Goal: Task Accomplishment & Management: Manage account settings

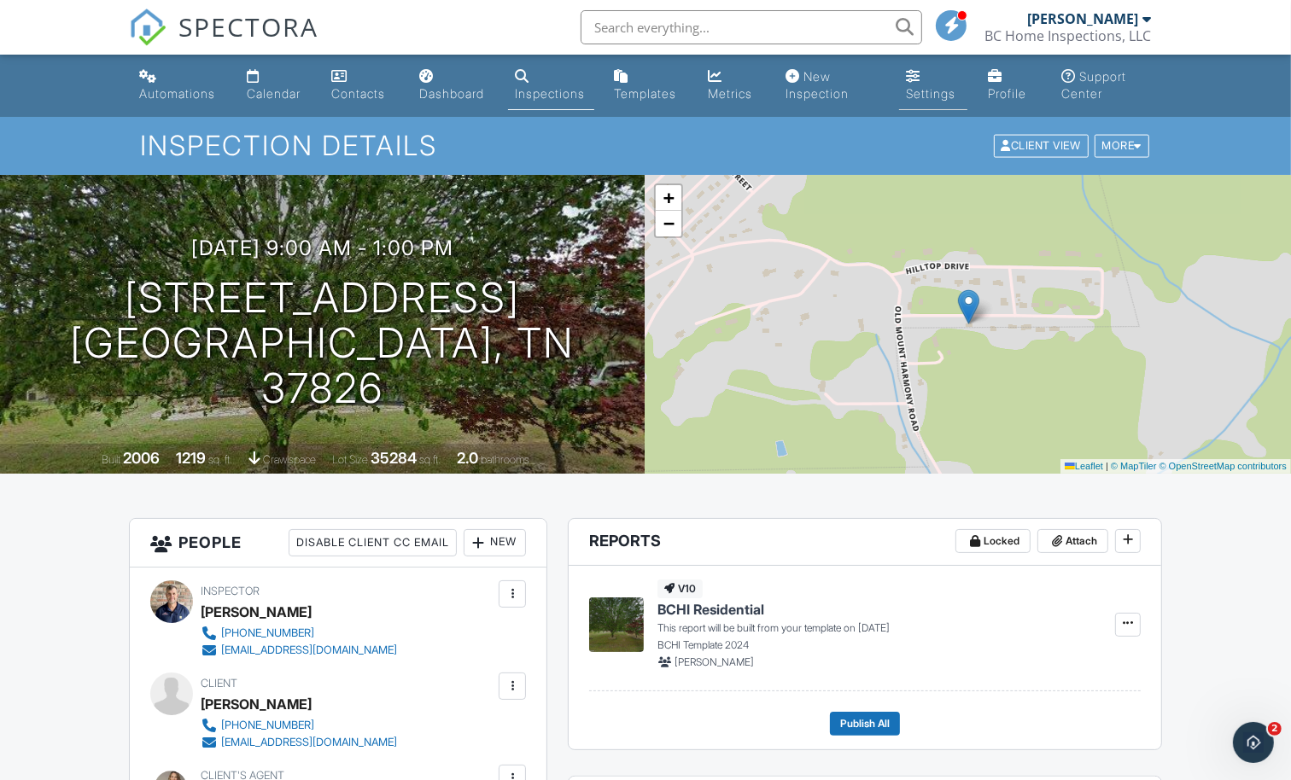
click at [928, 96] on div "Settings" at bounding box center [931, 93] width 50 height 15
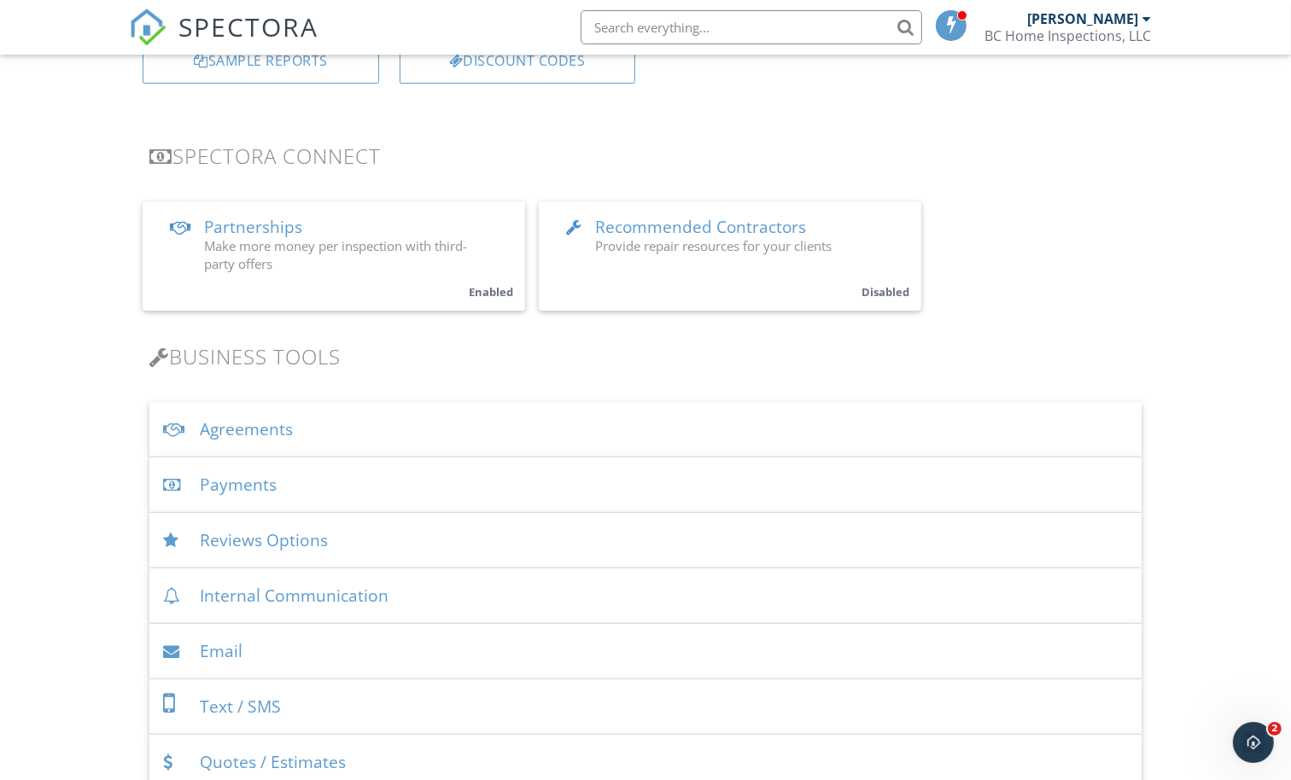
scroll to position [302, 0]
click at [256, 488] on div "Payments" at bounding box center [645, 484] width 992 height 55
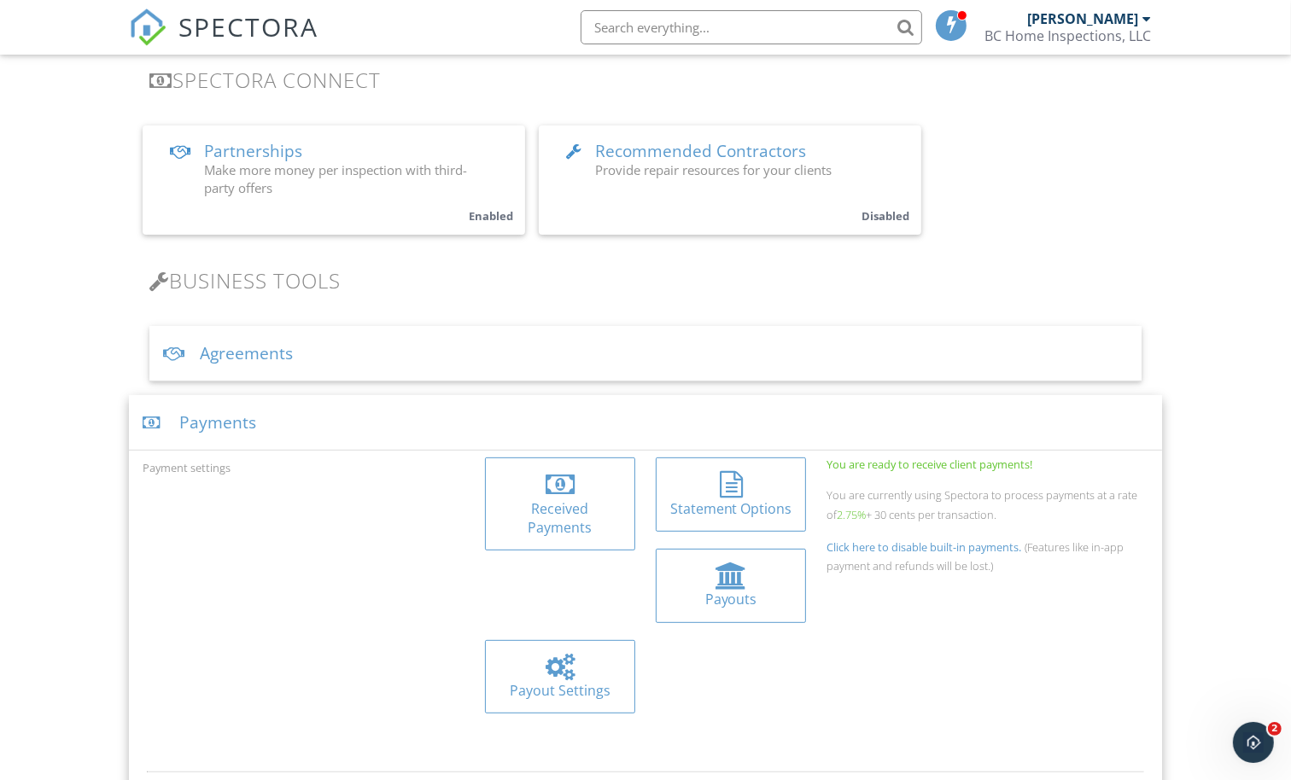
scroll to position [410, 0]
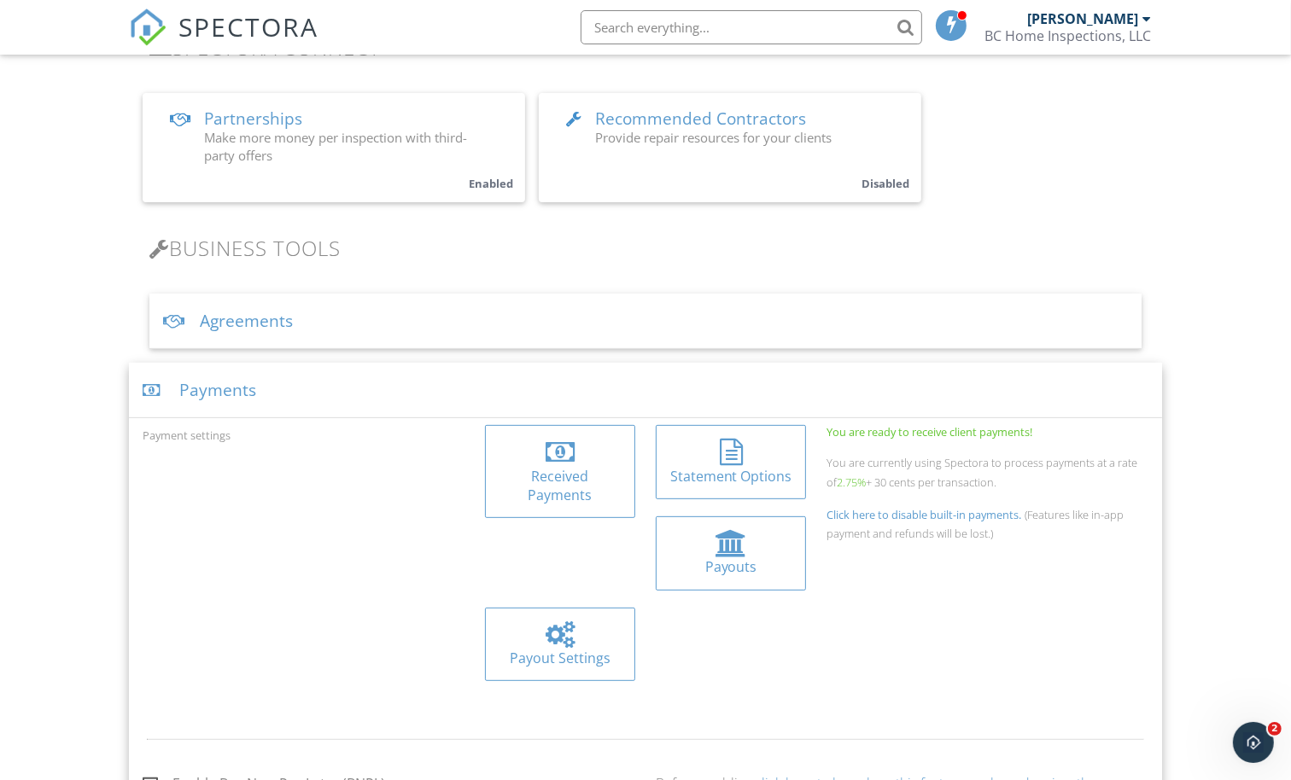
click at [542, 461] on div at bounding box center [560, 452] width 123 height 27
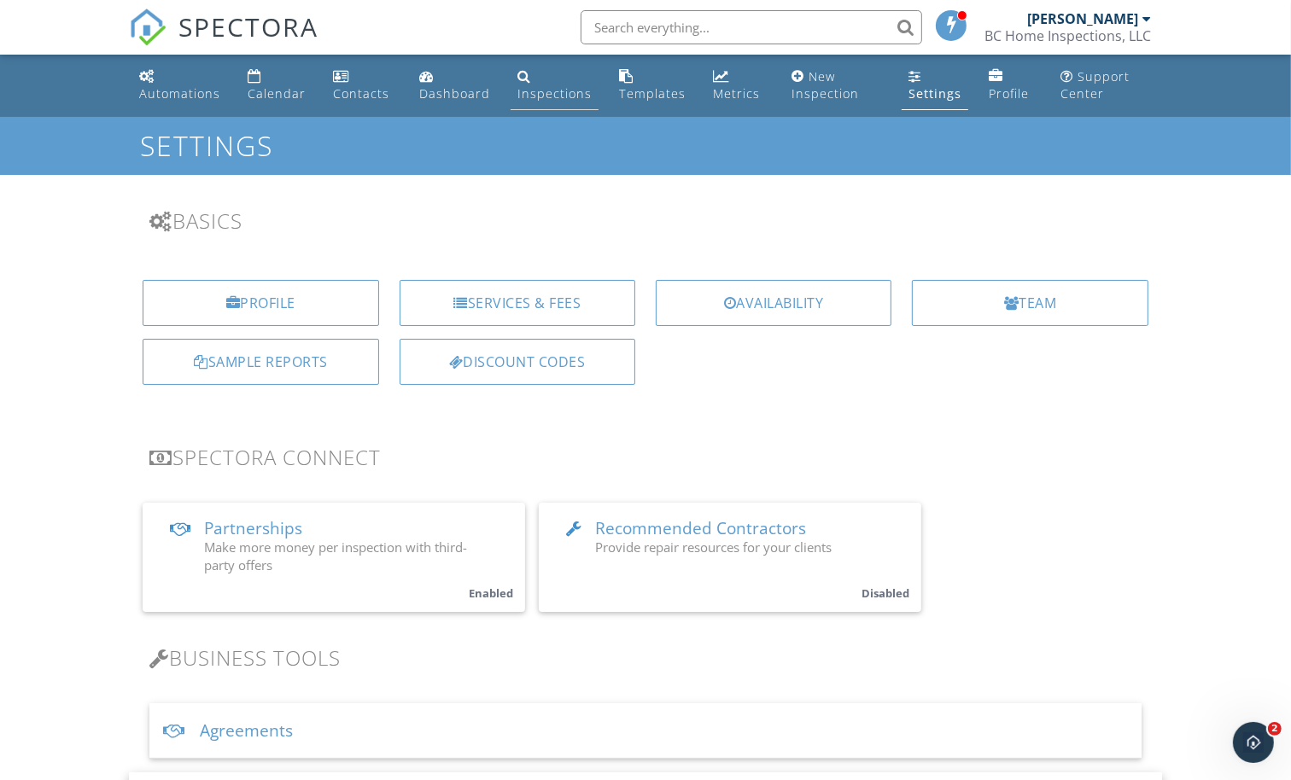
click at [548, 97] on div "Inspections" at bounding box center [554, 93] width 74 height 16
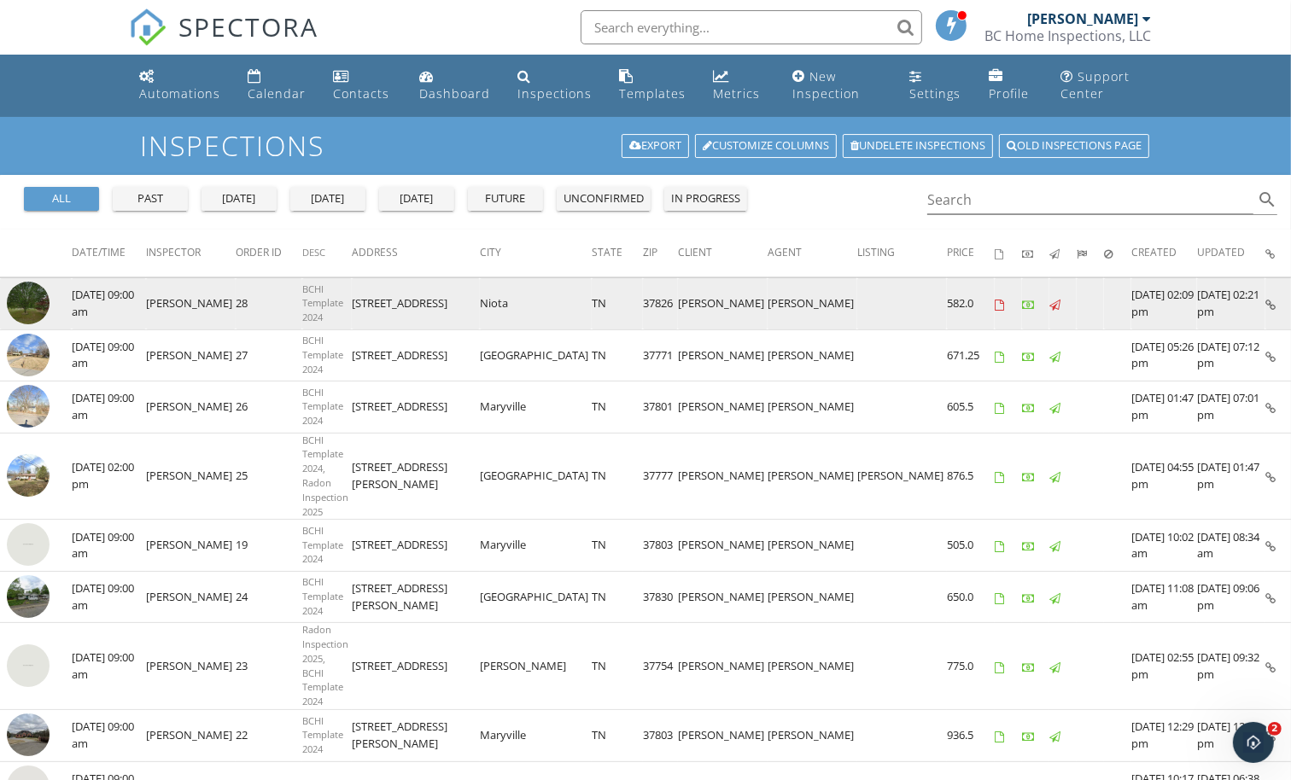
click at [1022, 306] on icon at bounding box center [1028, 305] width 12 height 11
click at [1266, 301] on icon at bounding box center [1270, 305] width 10 height 11
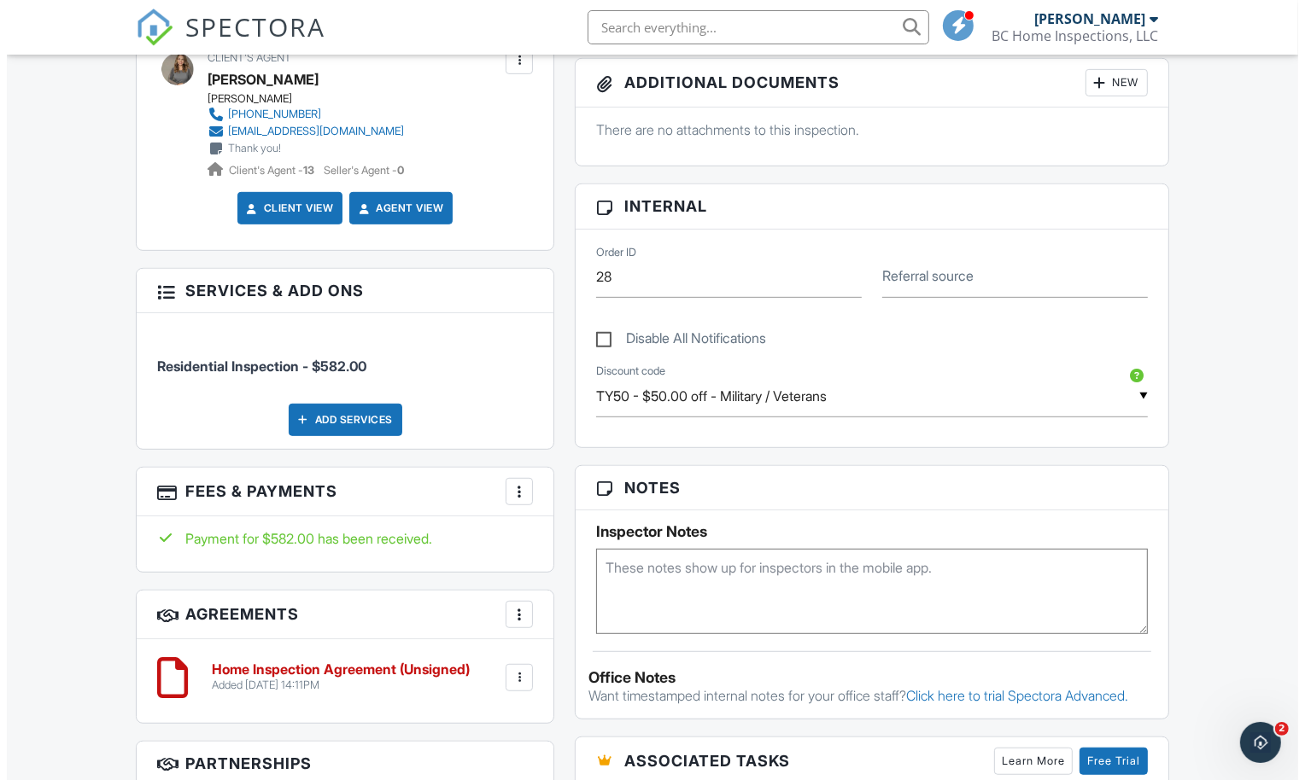
scroll to position [822, 0]
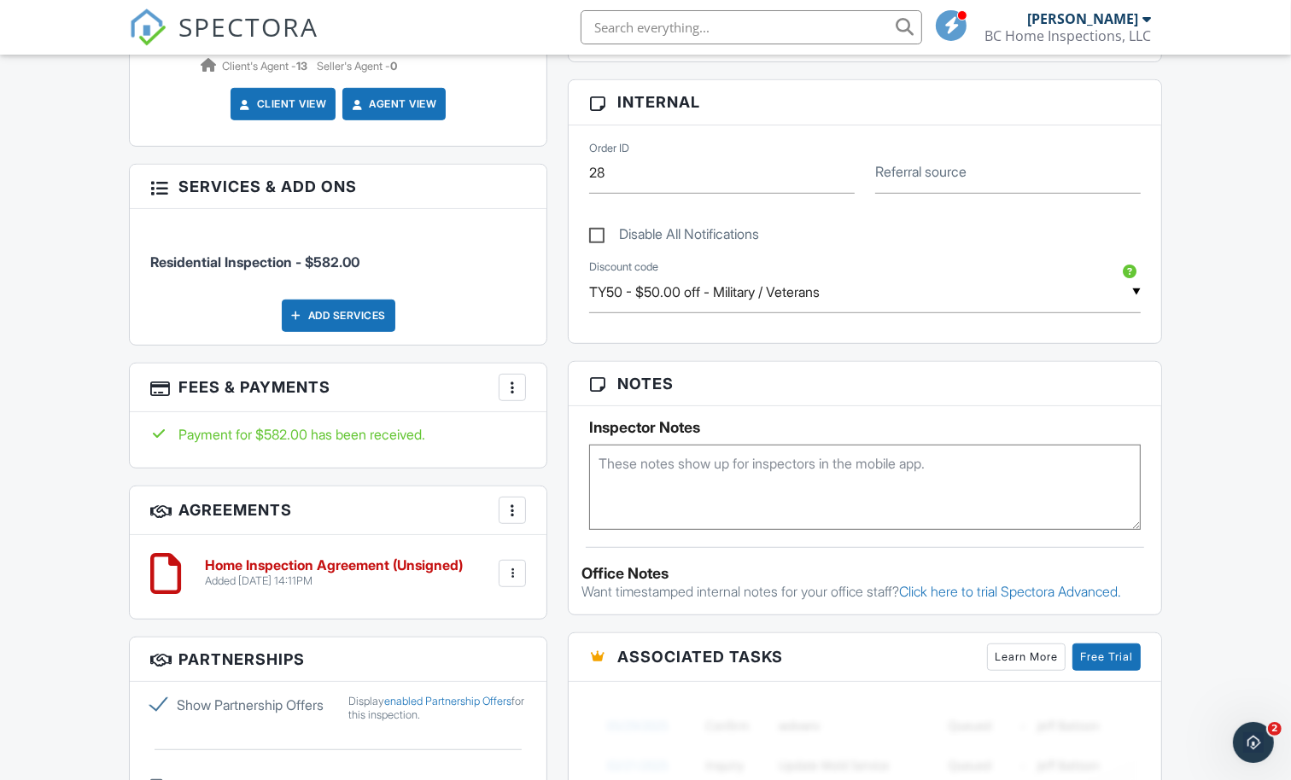
click at [516, 388] on div at bounding box center [512, 387] width 17 height 17
click at [560, 440] on li "Edit Fees & Payments" at bounding box center [598, 439] width 178 height 43
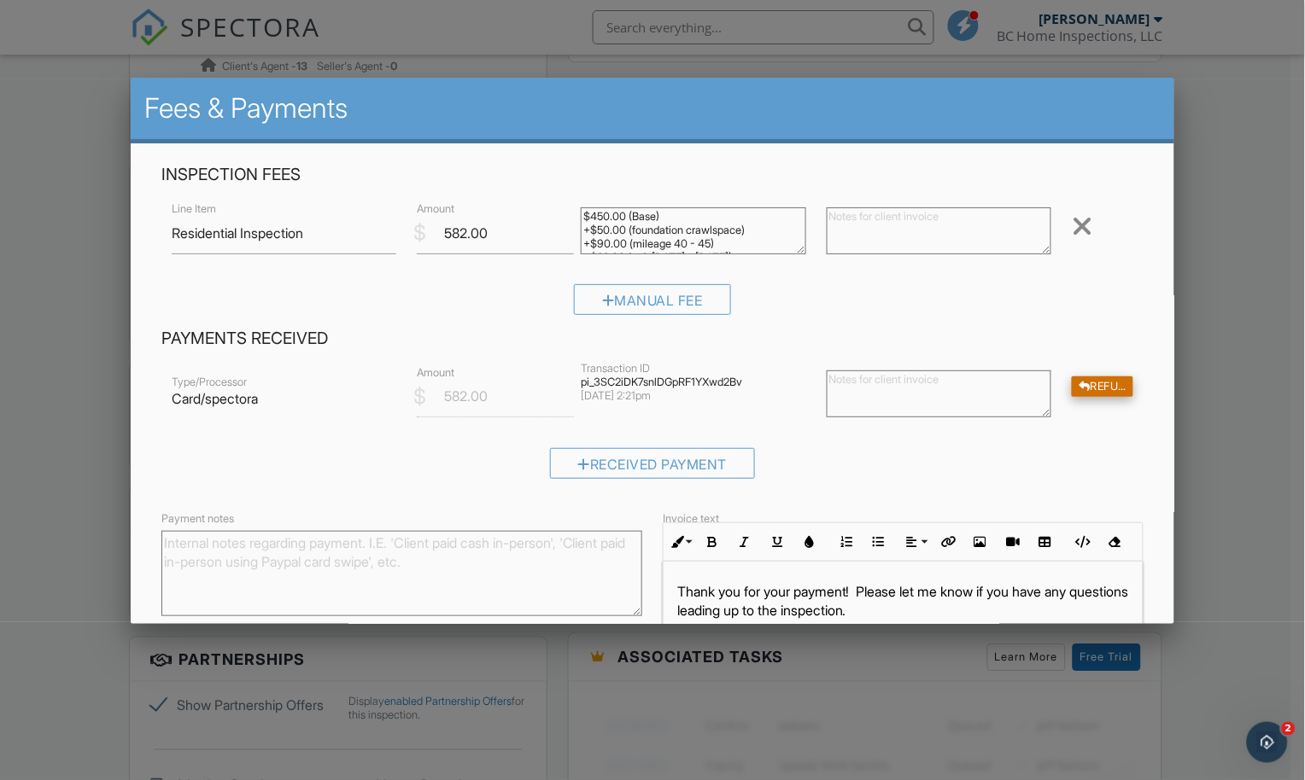
click at [1088, 388] on div "Refund" at bounding box center [1102, 387] width 61 height 21
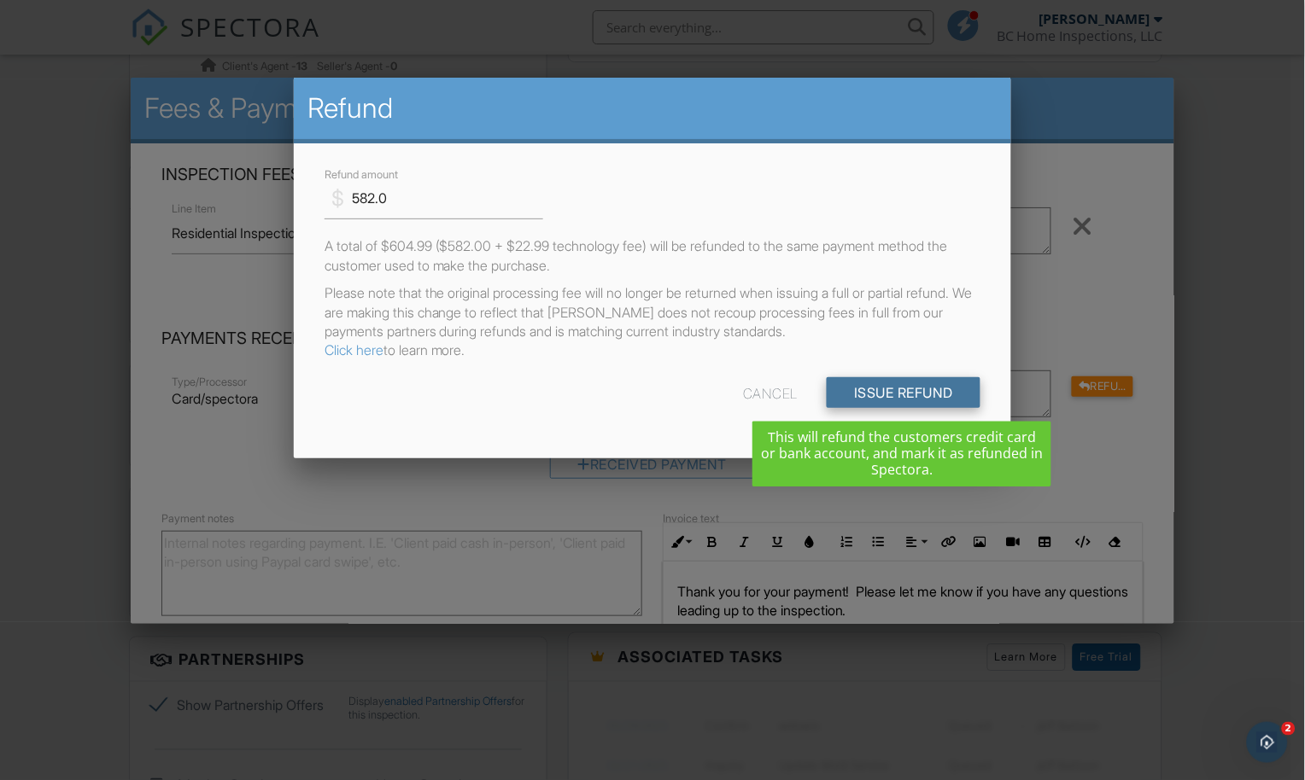
click at [870, 387] on input "Issue Refund" at bounding box center [904, 392] width 154 height 31
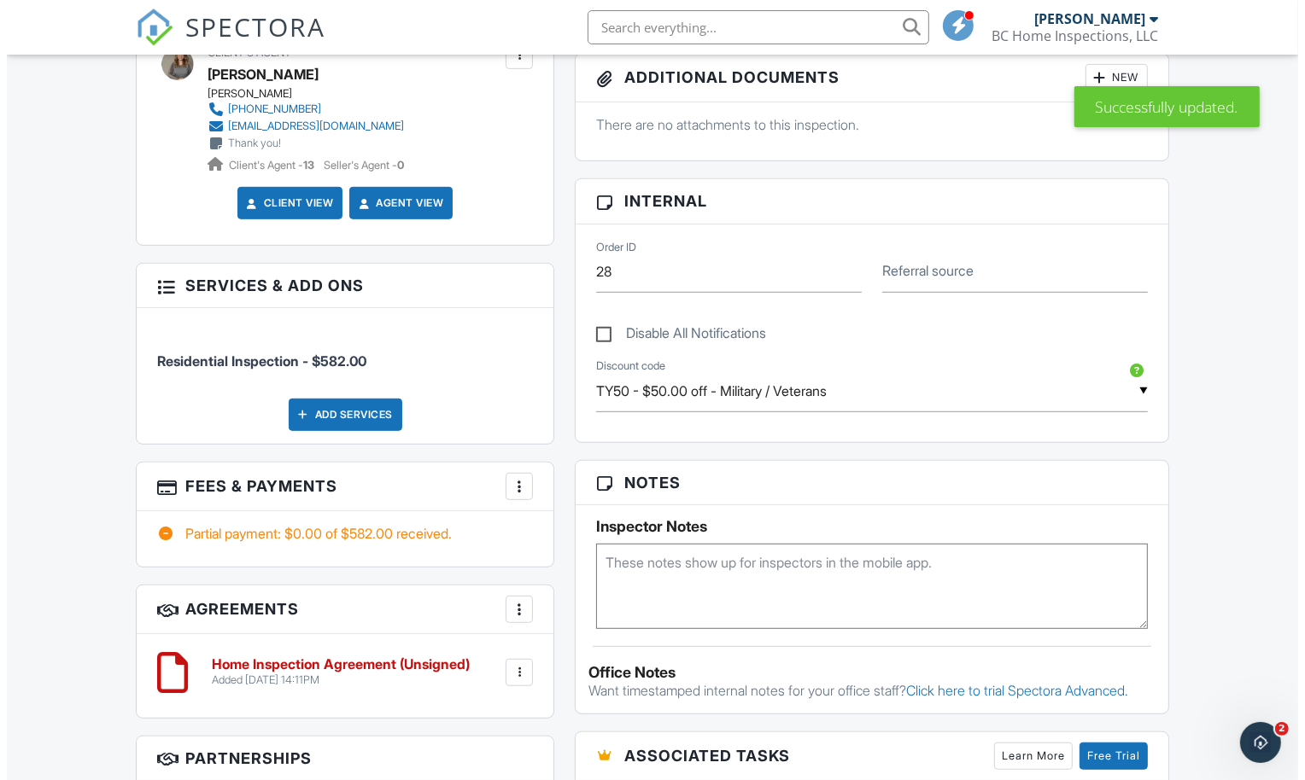
scroll to position [727, 0]
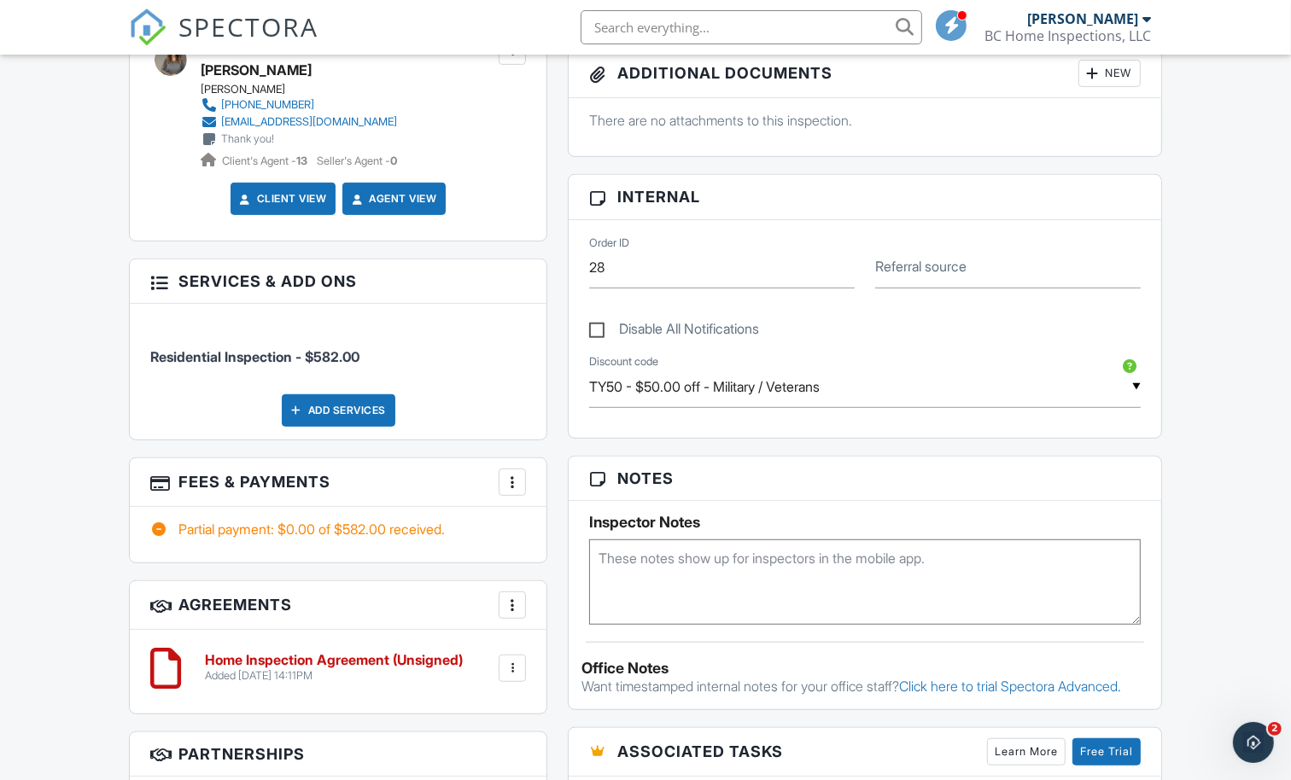
click at [513, 477] on div at bounding box center [512, 482] width 17 height 17
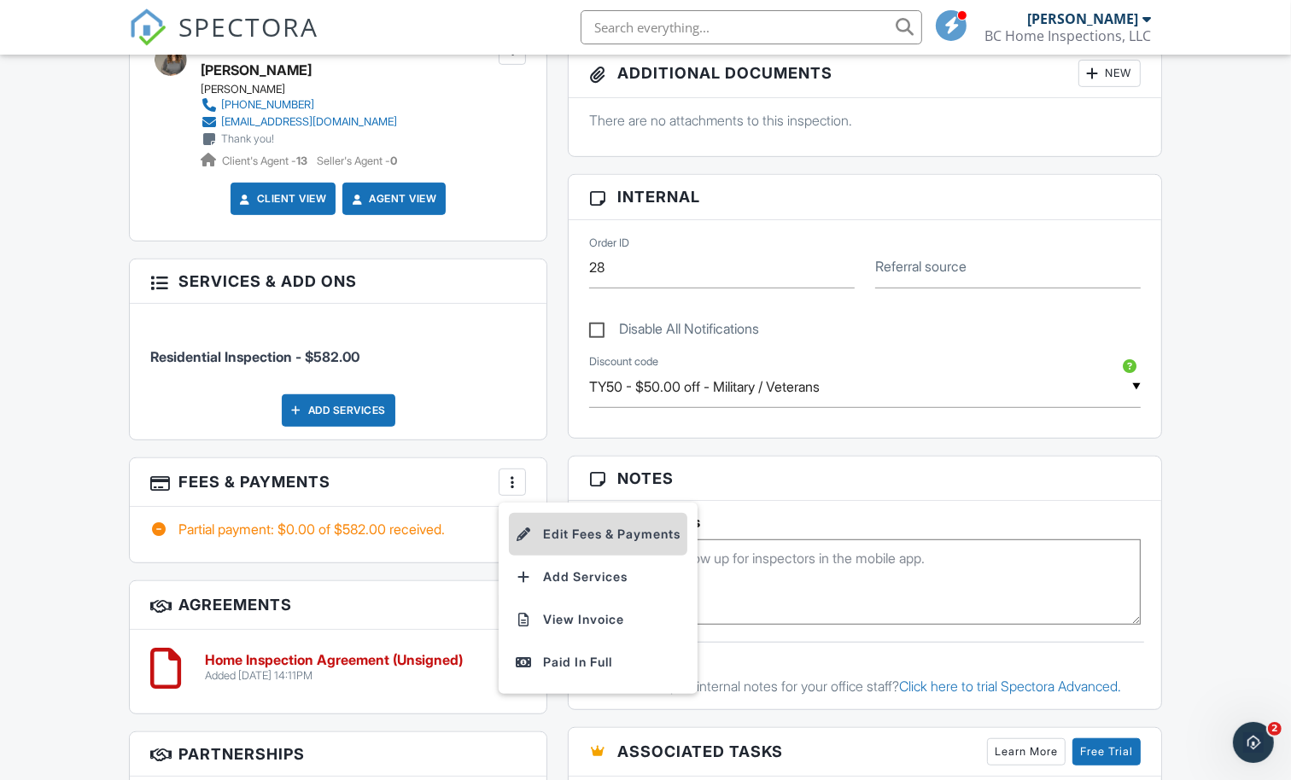
click at [570, 527] on li "Edit Fees & Payments" at bounding box center [598, 534] width 178 height 43
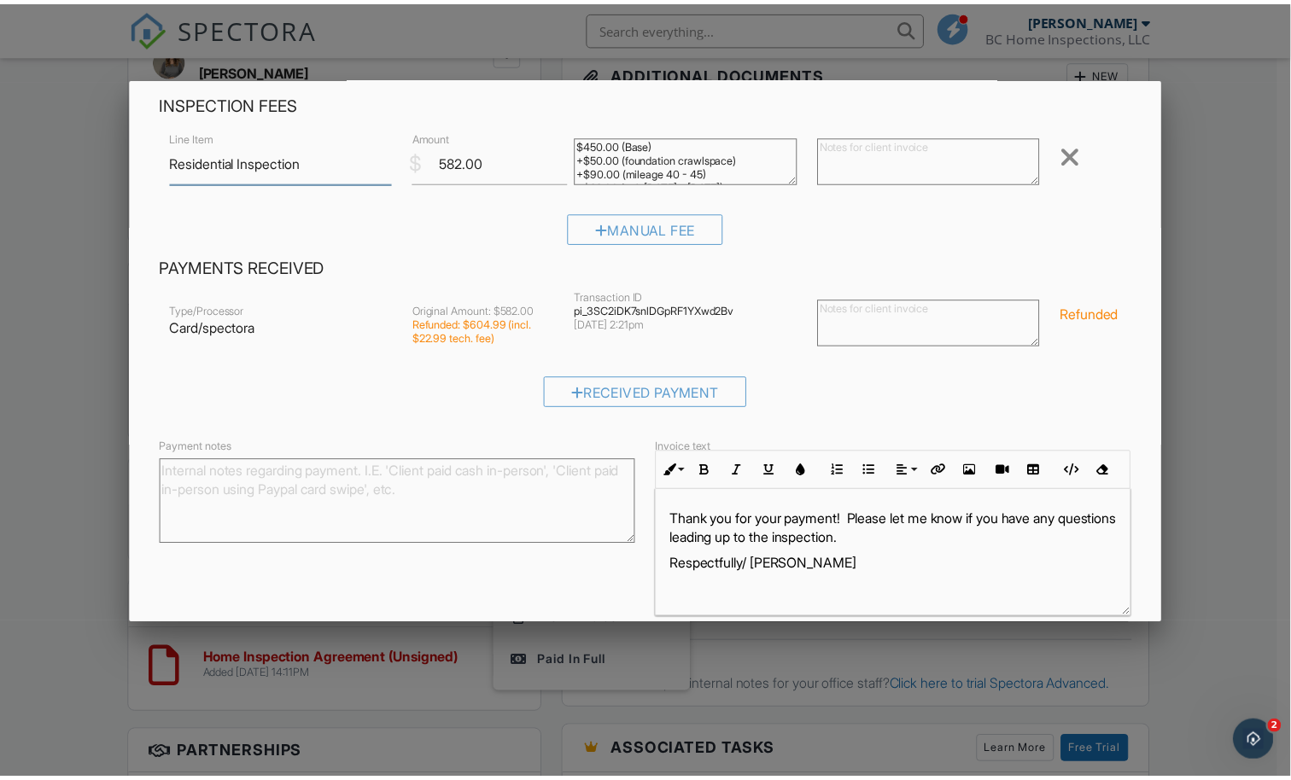
scroll to position [0, 0]
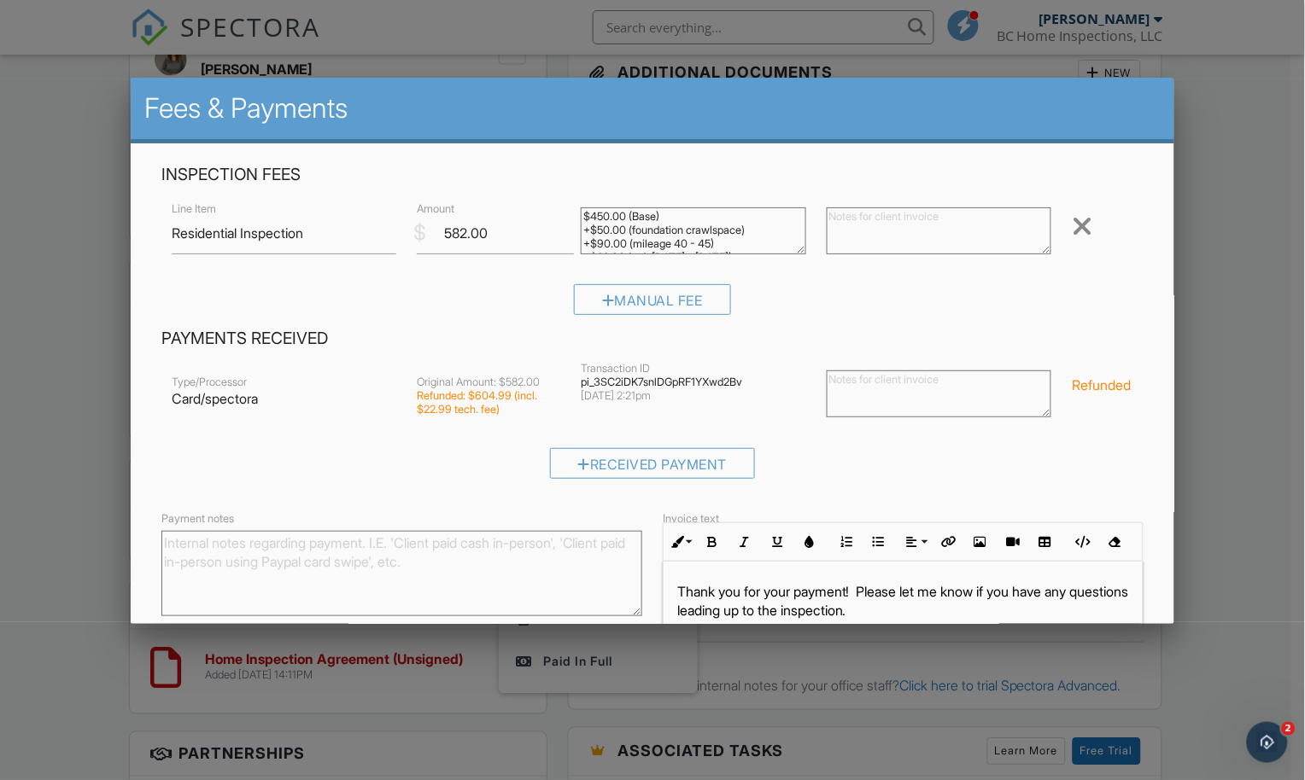
click at [1075, 221] on div at bounding box center [1082, 226] width 20 height 27
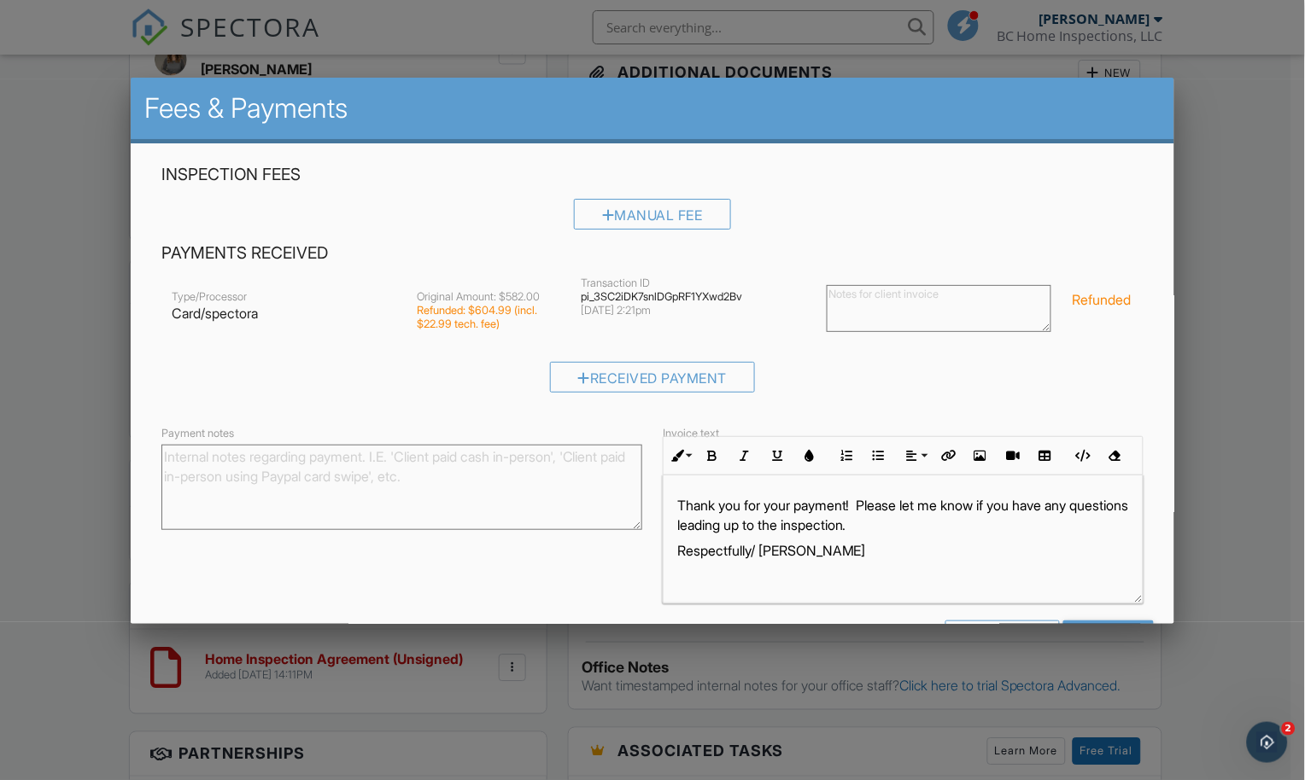
click at [1196, 151] on div at bounding box center [652, 403] width 1305 height 976
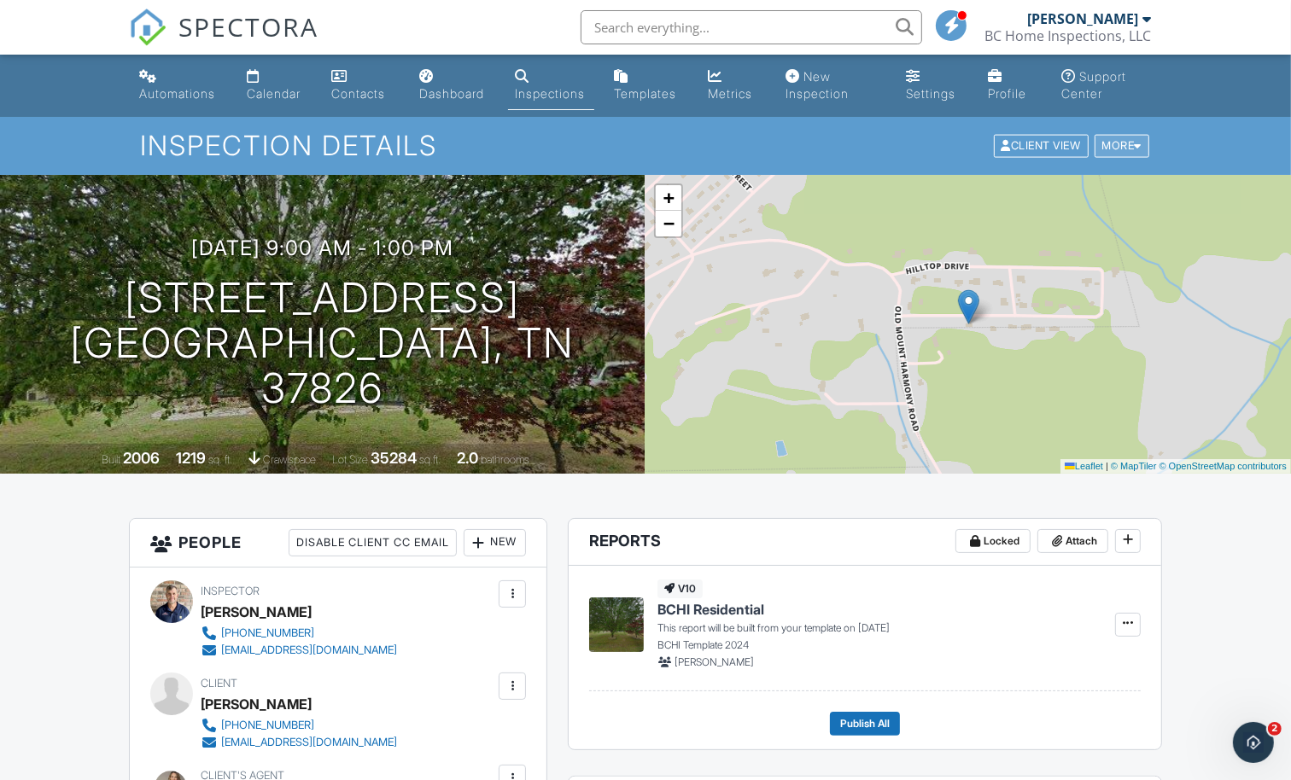
click at [1130, 146] on div "More" at bounding box center [1122, 146] width 55 height 23
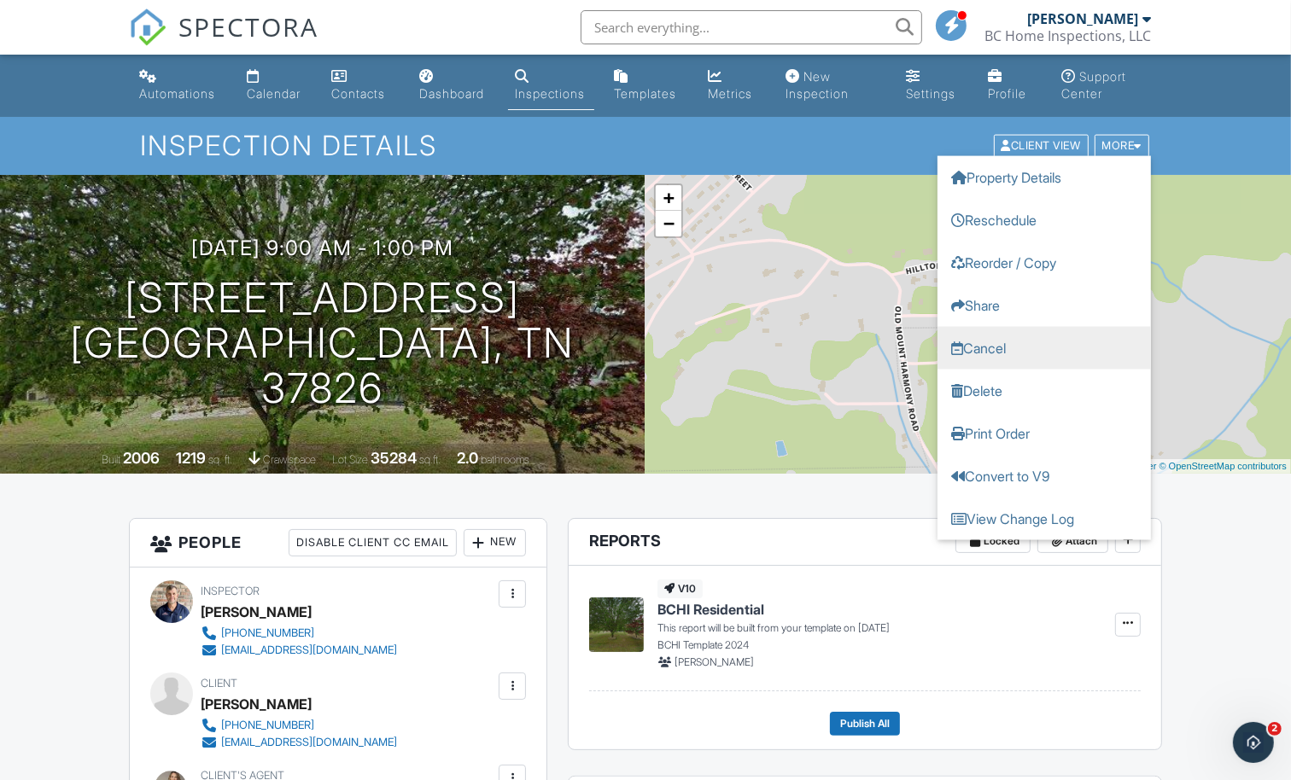
click at [989, 346] on link "Cancel" at bounding box center [1044, 348] width 213 height 43
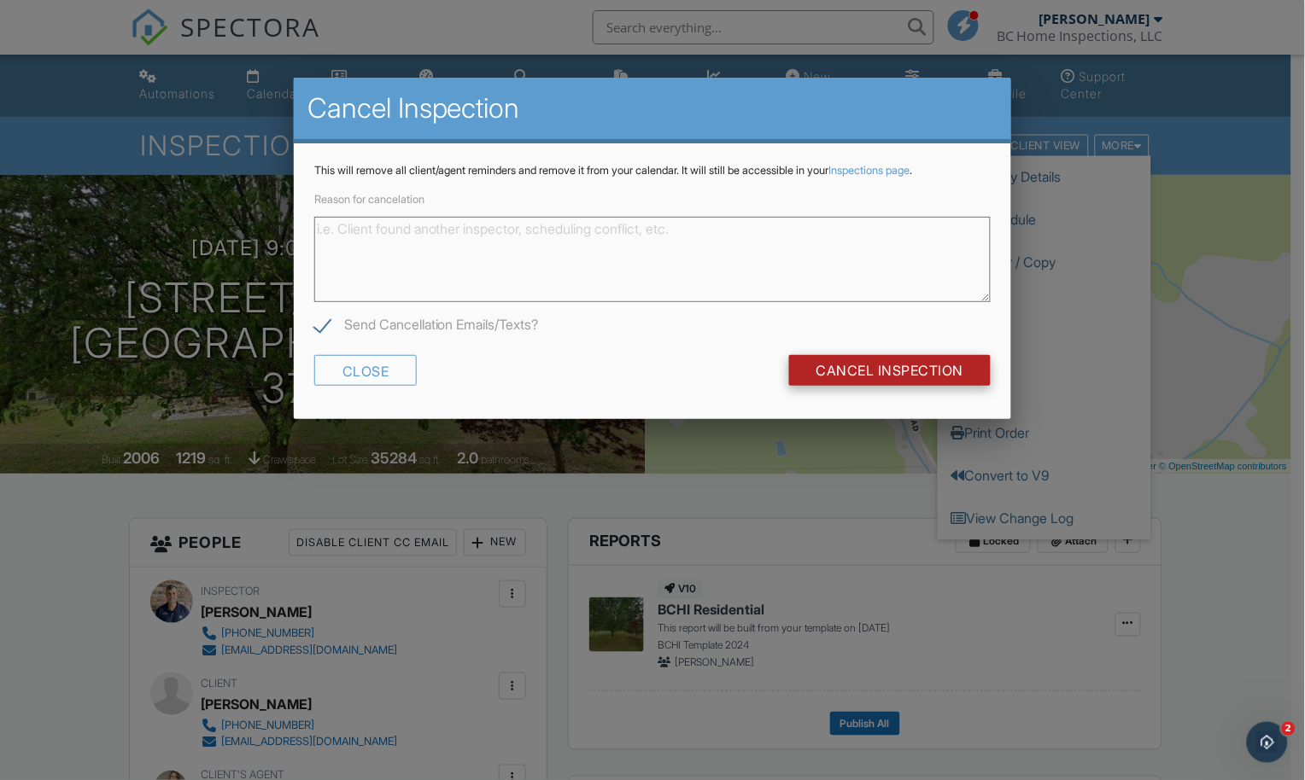
click at [915, 370] on input "Cancel Inspection" at bounding box center [890, 370] width 202 height 31
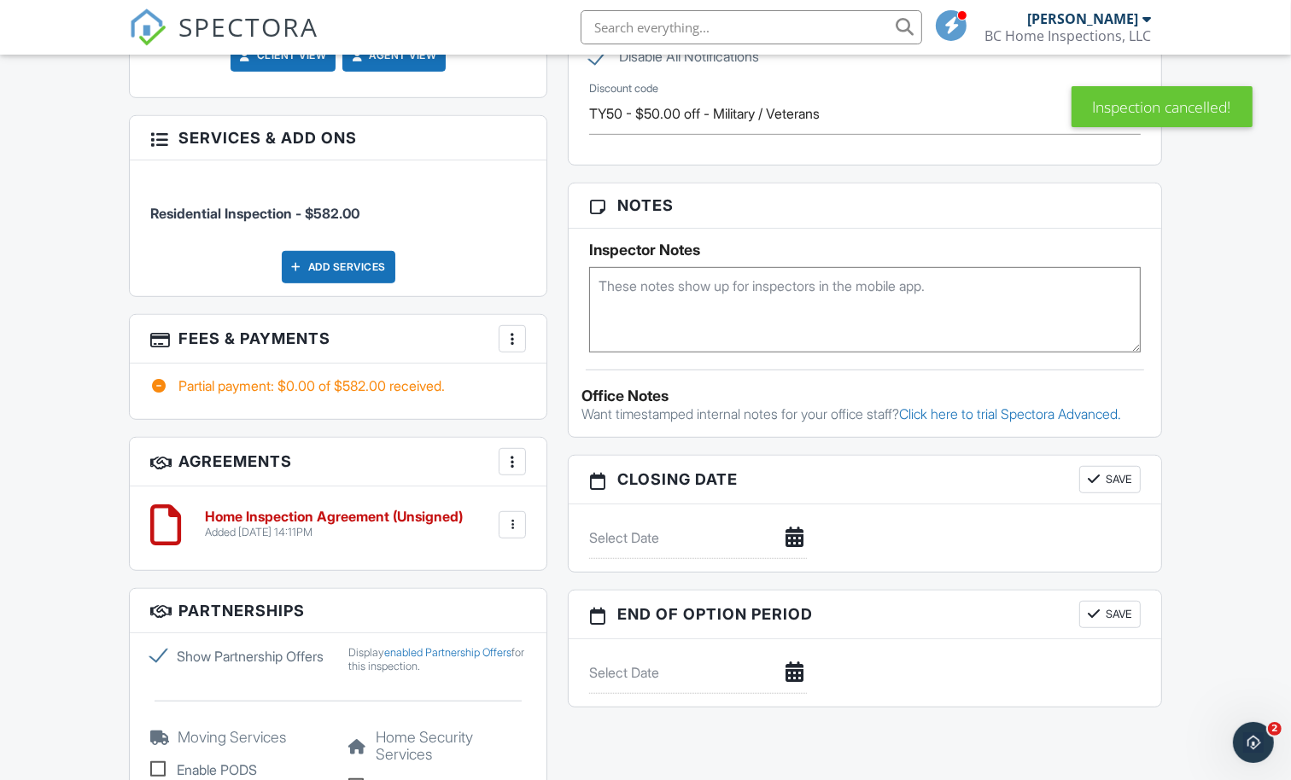
scroll to position [812, 0]
click at [515, 526] on div at bounding box center [512, 524] width 17 height 17
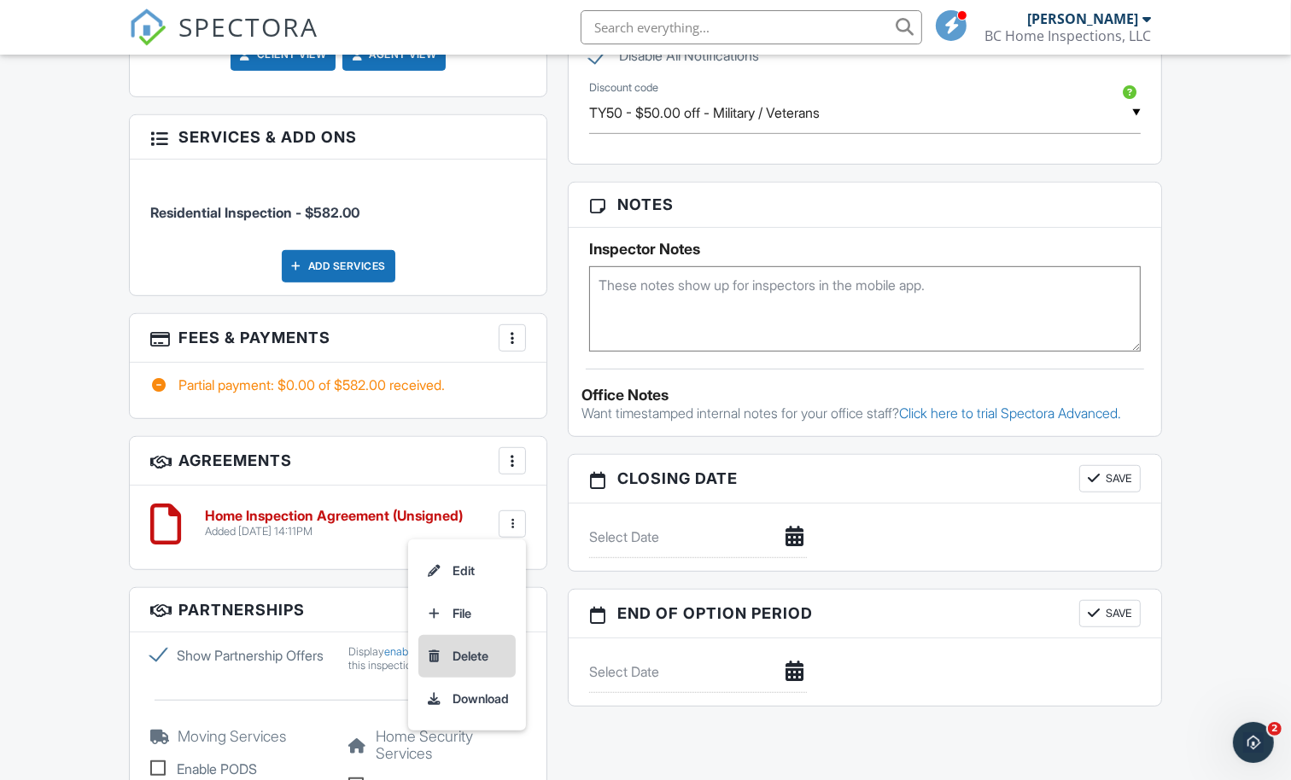
click at [471, 660] on li "Delete" at bounding box center [466, 656] width 97 height 43
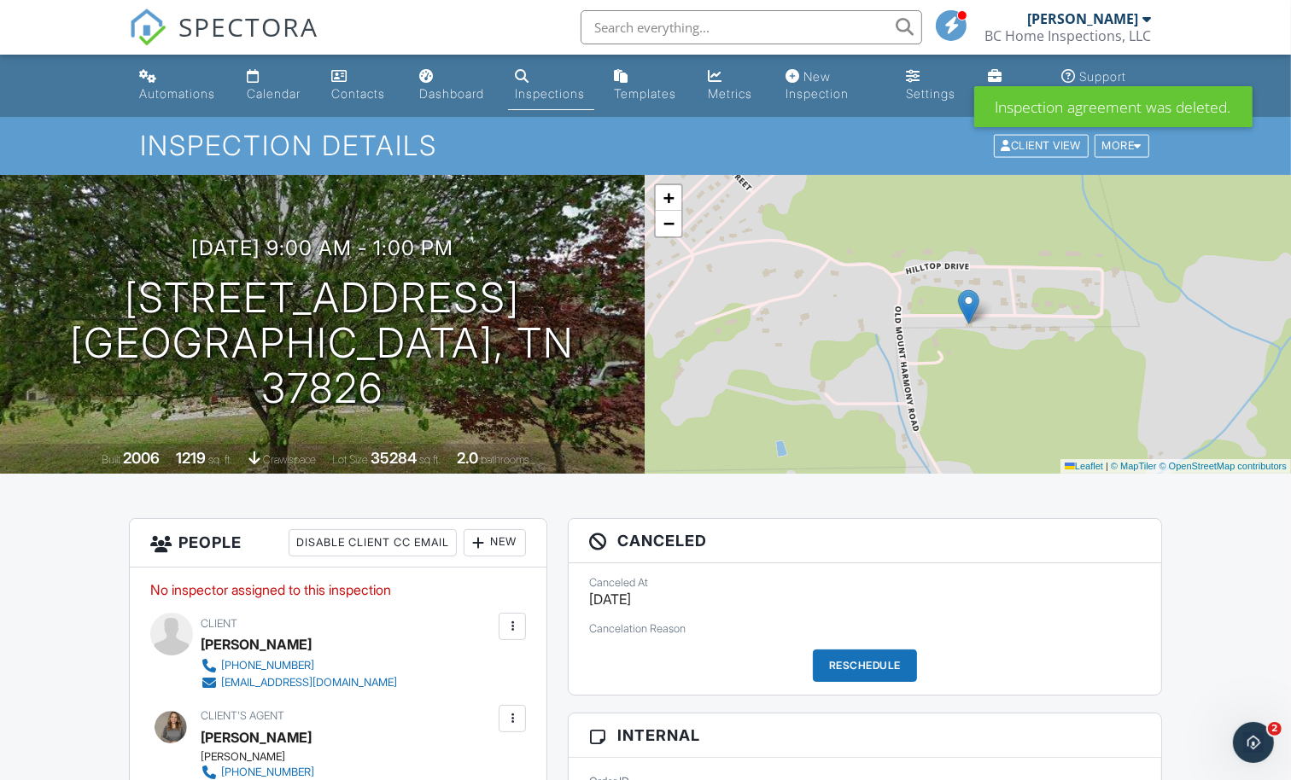
click at [563, 96] on div "Inspections" at bounding box center [550, 93] width 70 height 15
